Goal: Task Accomplishment & Management: Manage account settings

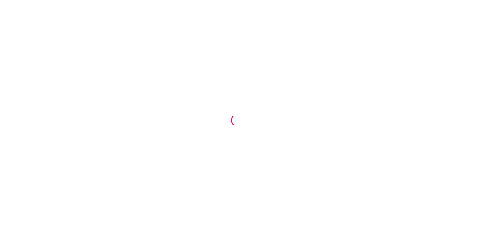
click at [184, 6] on div at bounding box center [240, 112] width 480 height 225
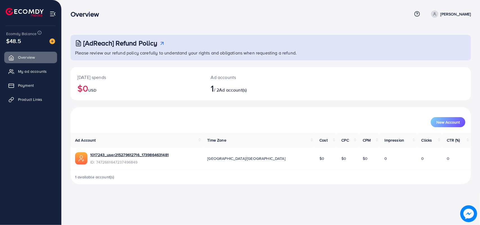
click at [220, 96] on div "Ad accounts 1 / 2 Ad account(s)" at bounding box center [254, 83] width 100 height 33
click at [220, 94] on div "Ad accounts 1 / 2 Ad account(s)" at bounding box center [254, 83] width 100 height 33
click at [36, 69] on span "My ad accounts" at bounding box center [33, 72] width 29 height 6
